Goal: Information Seeking & Learning: Learn about a topic

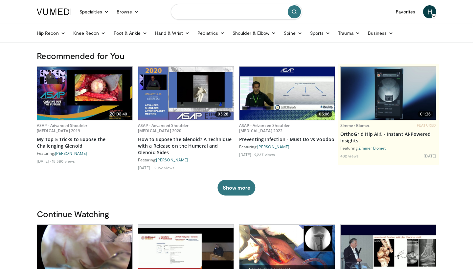
click at [257, 13] on input "Search topics, interventions" at bounding box center [236, 12] width 131 height 16
type input "*"
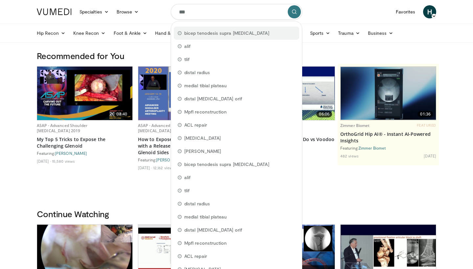
type input "****"
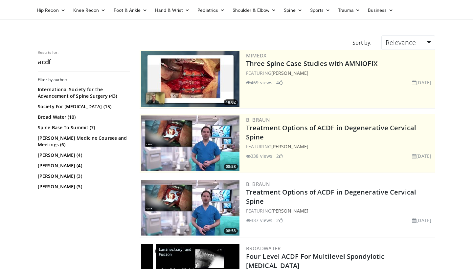
scroll to position [25, 0]
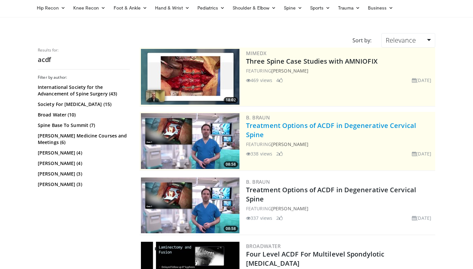
click at [276, 126] on link "Treatment Options of ACDF in Degenerative Cervical Spine" at bounding box center [331, 130] width 170 height 18
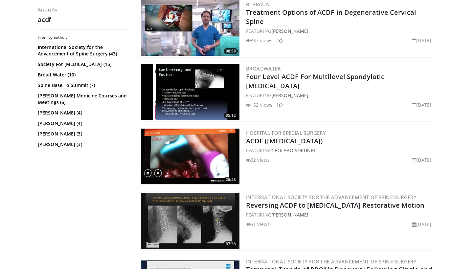
scroll to position [210, 0]
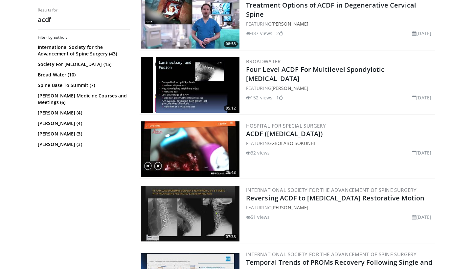
click at [200, 96] on img at bounding box center [190, 85] width 98 height 56
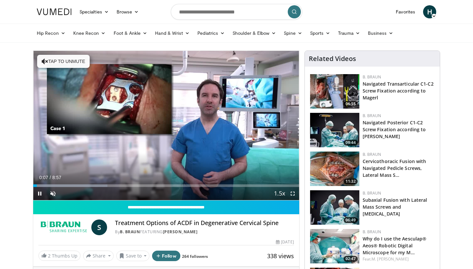
click at [293, 194] on span "Video Player" at bounding box center [292, 193] width 13 height 13
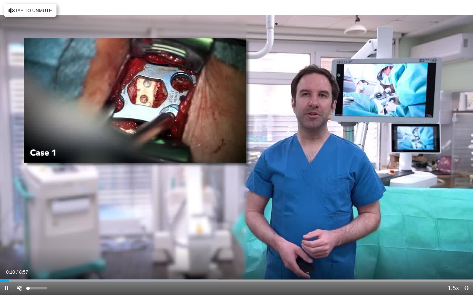
click at [20, 269] on span "Video Player" at bounding box center [19, 288] width 13 height 13
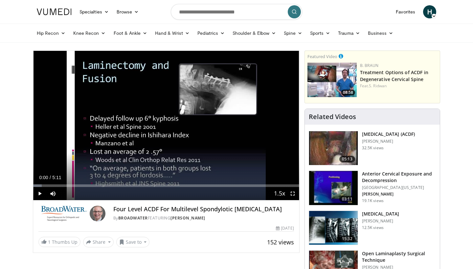
click at [290, 195] on span "Video Player" at bounding box center [292, 193] width 13 height 13
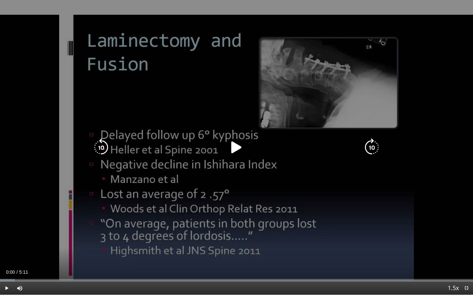
click at [241, 152] on icon "Video Player" at bounding box center [236, 148] width 18 height 18
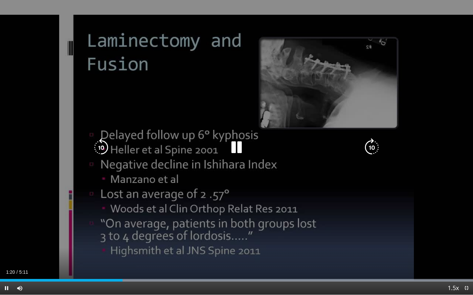
click at [99, 144] on icon "Video Player" at bounding box center [101, 148] width 18 height 18
click at [232, 147] on icon "Video Player" at bounding box center [236, 148] width 18 height 18
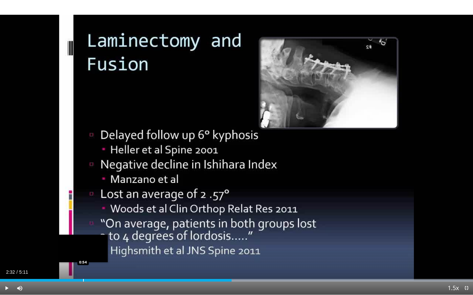
click at [83, 269] on div "Progress Bar" at bounding box center [83, 280] width 1 height 3
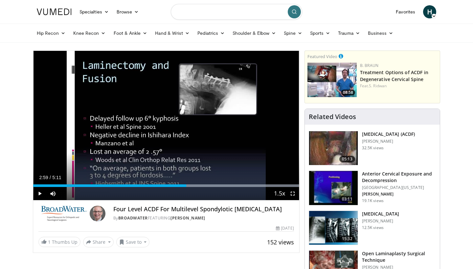
click at [227, 13] on input "Search topics, interventions" at bounding box center [236, 12] width 131 height 16
type input "********"
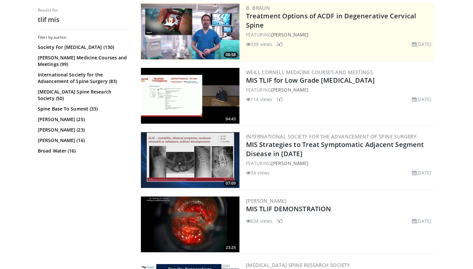
scroll to position [135, 0]
click at [197, 92] on img at bounding box center [190, 96] width 98 height 56
click at [207, 225] on img at bounding box center [190, 225] width 98 height 56
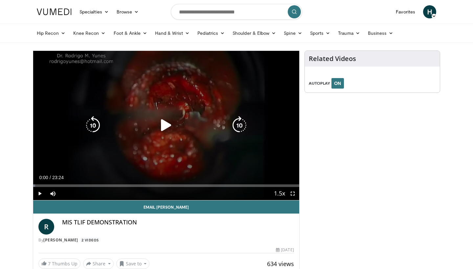
click at [162, 123] on icon "Video Player" at bounding box center [166, 125] width 18 height 18
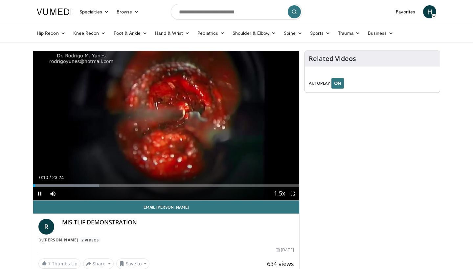
click at [291, 196] on span "Video Player" at bounding box center [292, 193] width 13 height 13
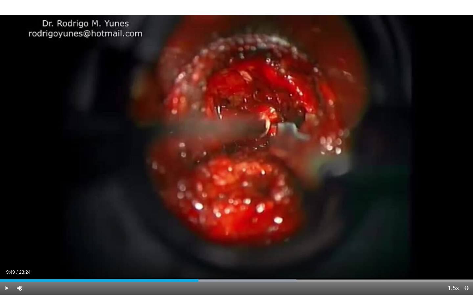
click at [197, 215] on div "50 seconds Tap to unmute" at bounding box center [236, 147] width 473 height 295
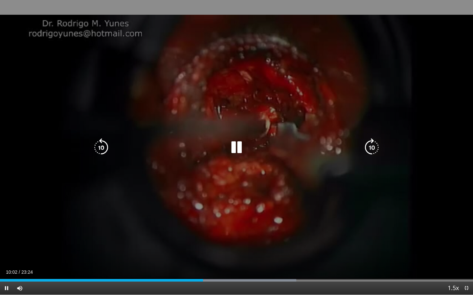
click at [231, 134] on div "50 seconds Tap to unmute" at bounding box center [236, 147] width 473 height 295
click at [231, 139] on icon "Video Player" at bounding box center [236, 148] width 18 height 18
